Goal: Information Seeking & Learning: Learn about a topic

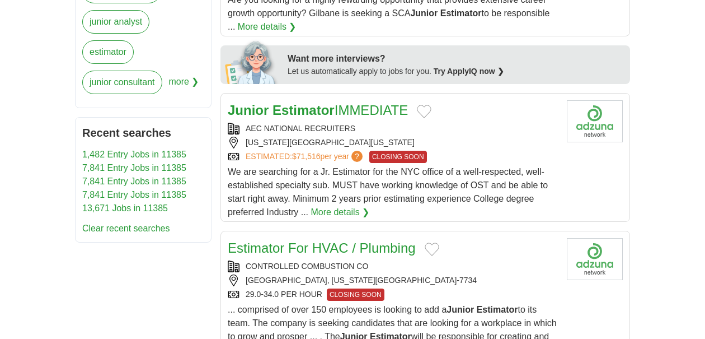
scroll to position [586, 0]
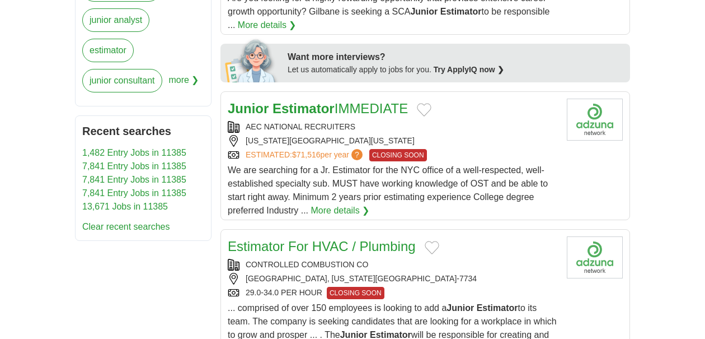
click at [484, 121] on div "AEC NATIONAL RECRUITERS" at bounding box center [393, 127] width 330 height 12
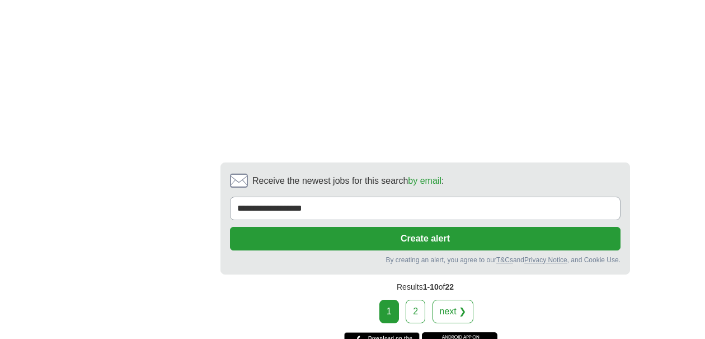
scroll to position [1757, 0]
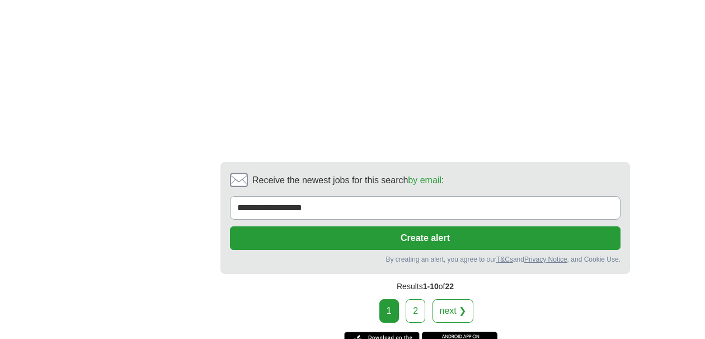
click at [413, 299] on link "2" at bounding box center [416, 311] width 20 height 24
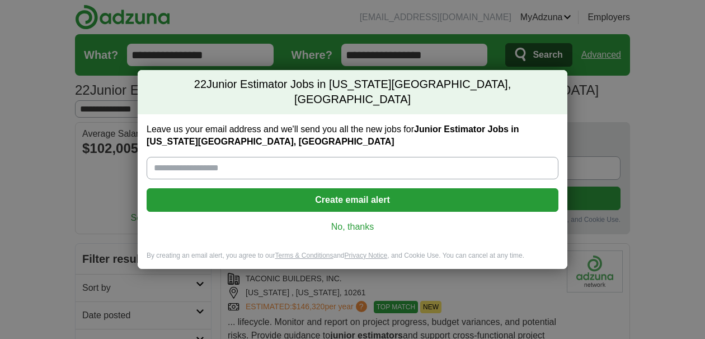
click at [359, 221] on link "No, thanks" at bounding box center [353, 227] width 394 height 12
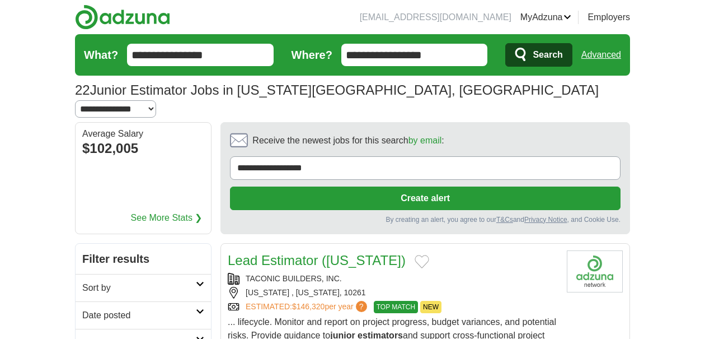
click at [119, 18] on img at bounding box center [122, 16] width 95 height 25
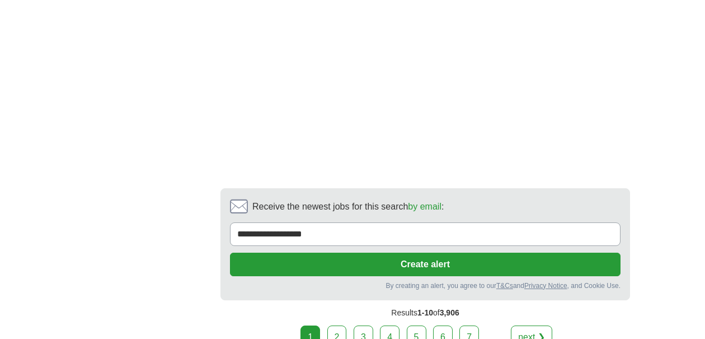
scroll to position [2173, 0]
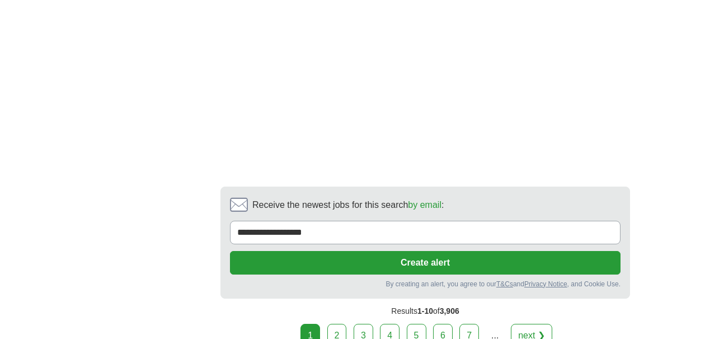
click at [342, 324] on link "2" at bounding box center [338, 336] width 20 height 24
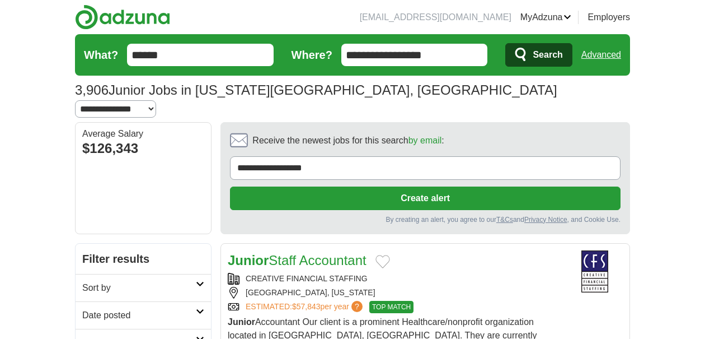
click at [395, 63] on input "**********" at bounding box center [415, 55] width 147 height 22
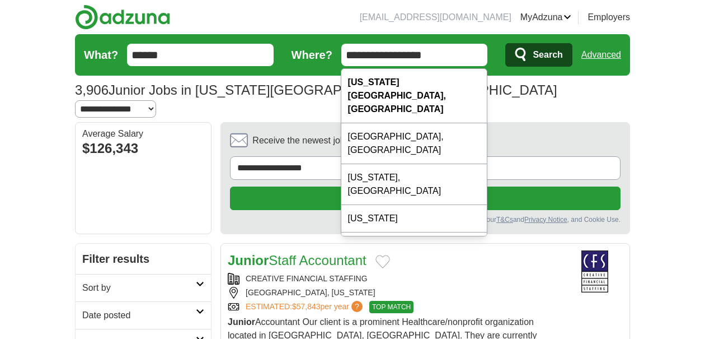
click at [395, 63] on input "**********" at bounding box center [415, 55] width 147 height 22
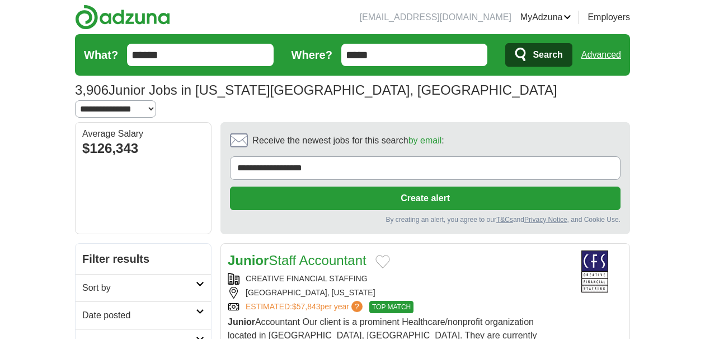
type input "*****"
click at [506, 43] on button "Search" at bounding box center [539, 55] width 67 height 24
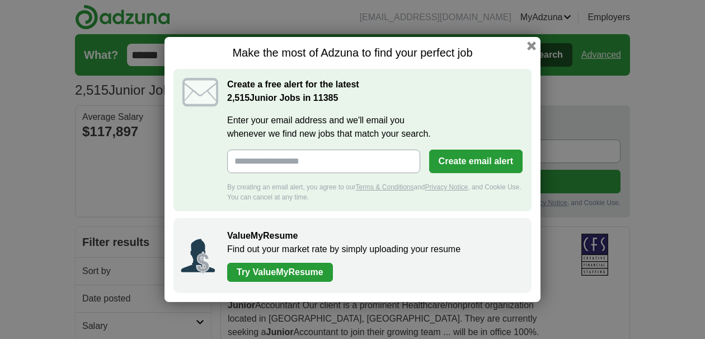
click at [536, 46] on button "button" at bounding box center [531, 45] width 9 height 9
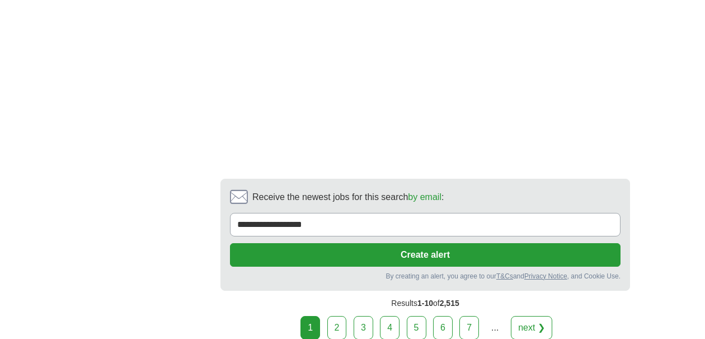
scroll to position [2331, 0]
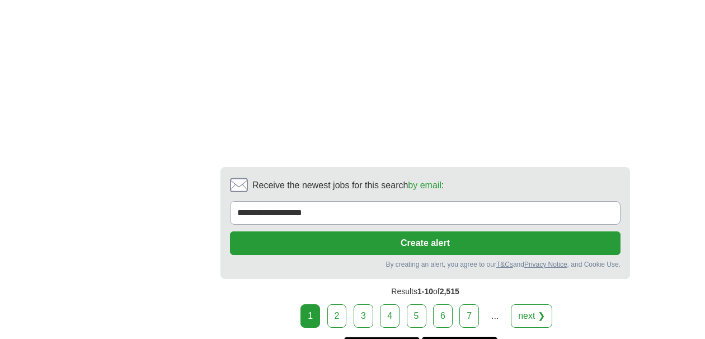
click at [338, 304] on link "2" at bounding box center [338, 316] width 20 height 24
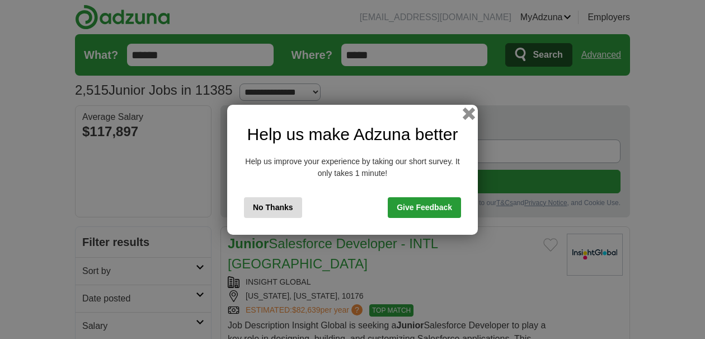
click at [469, 114] on button "button" at bounding box center [469, 113] width 12 height 12
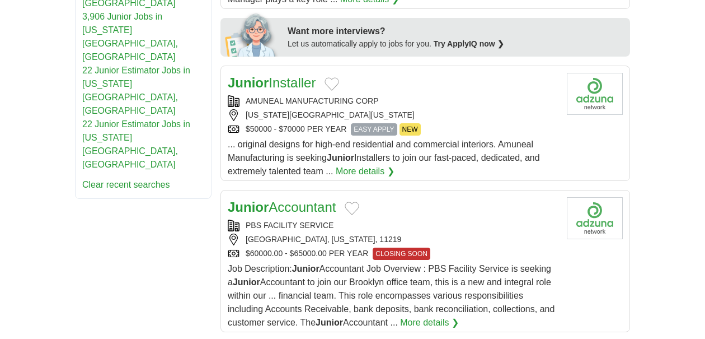
scroll to position [562, 0]
